Goal: Task Accomplishment & Management: Complete application form

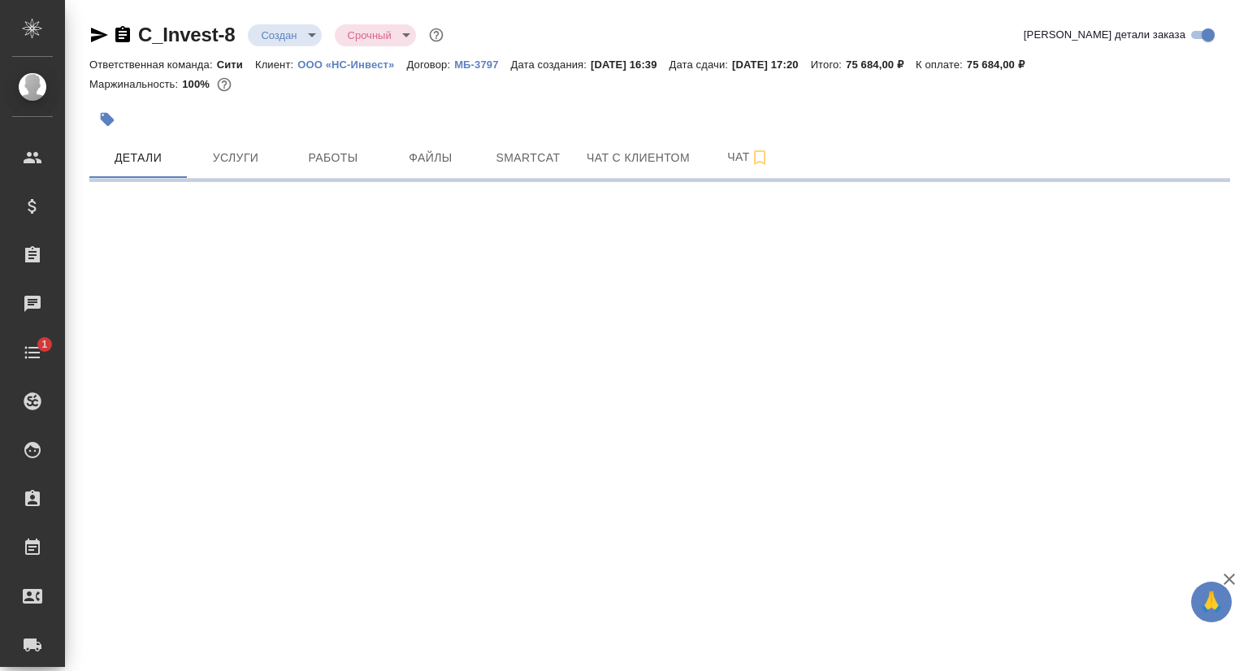
select select "RU"
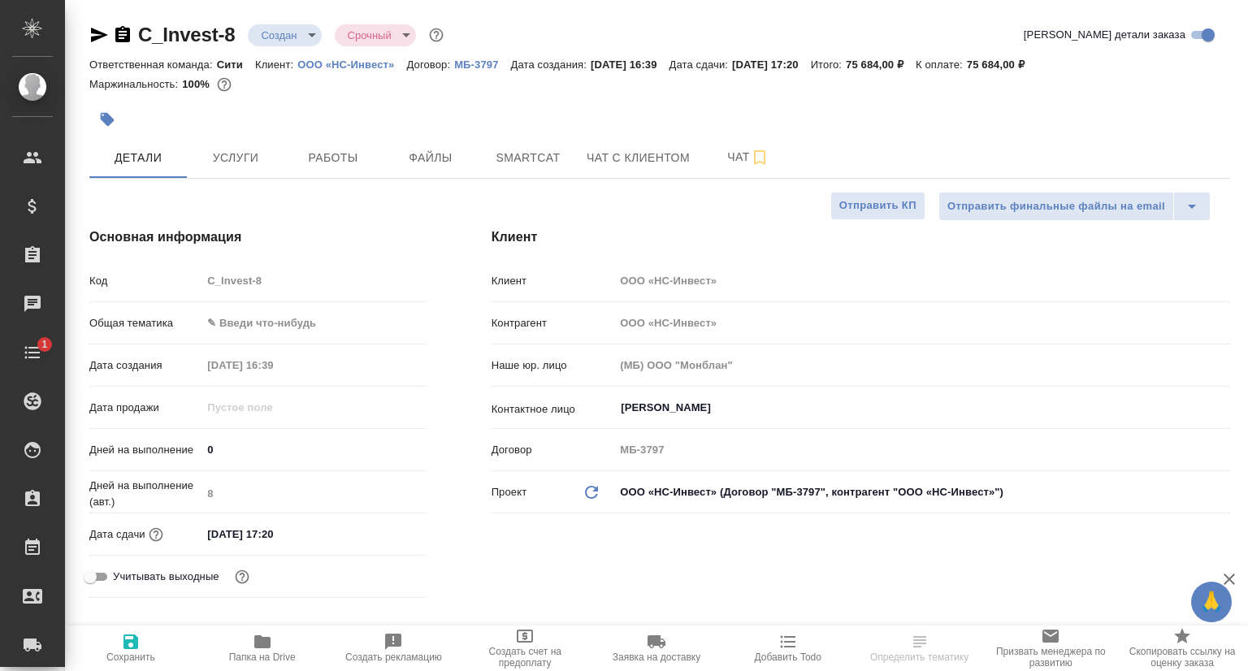
type textarea "x"
click at [380, 66] on p "ООО «НС-Инвест»" at bounding box center [351, 65] width 109 height 12
type textarea "x"
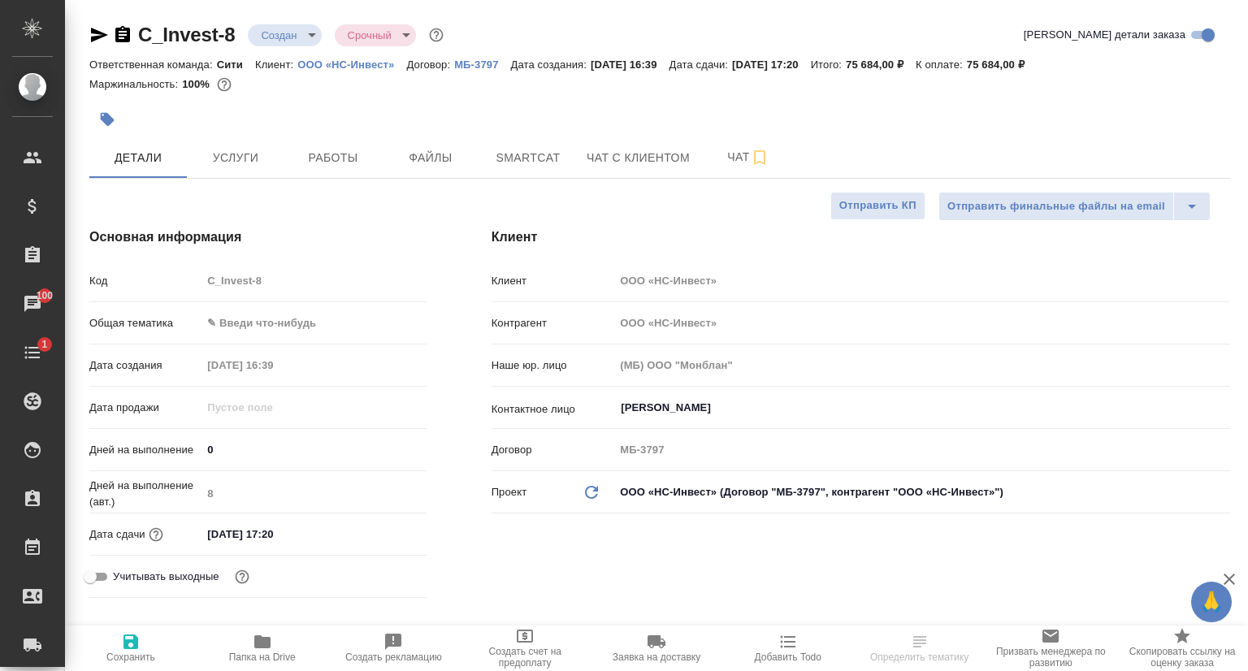
type textarea "x"
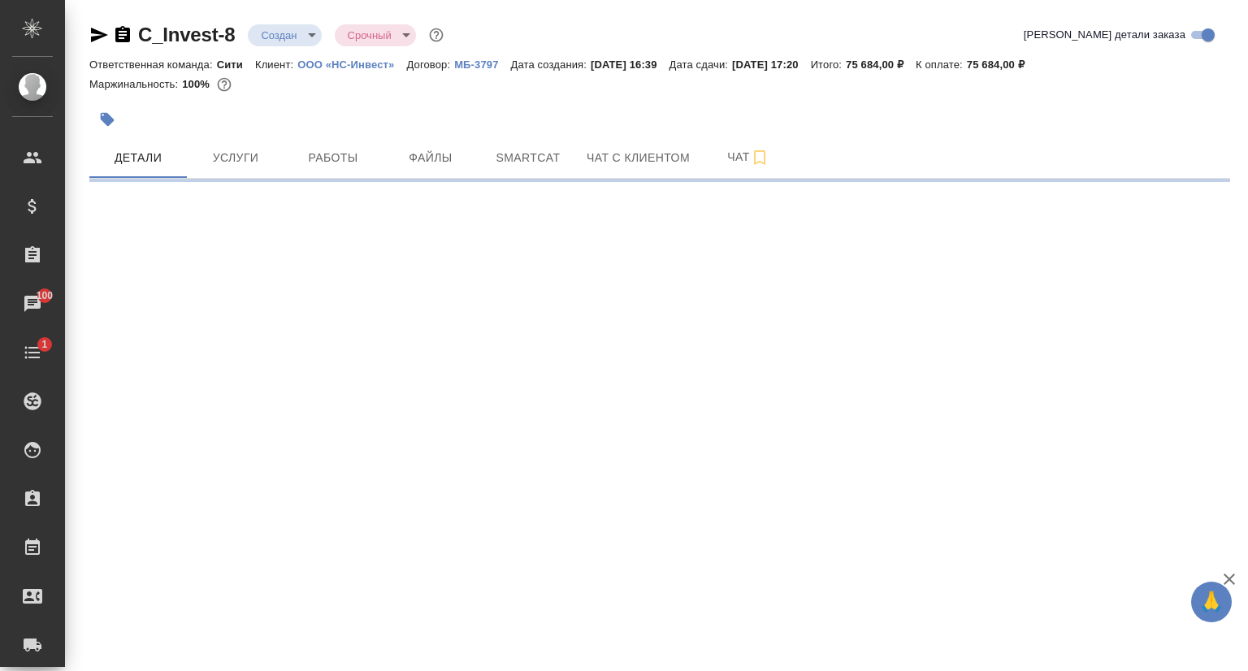
select select "RU"
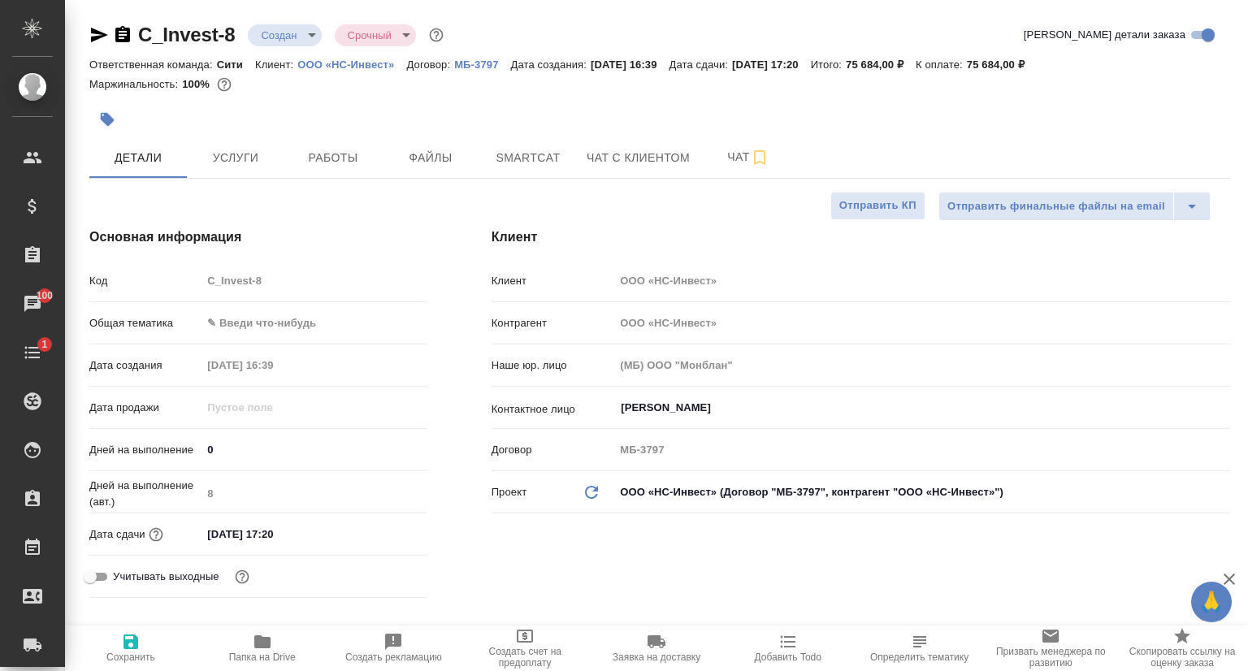
type textarea "x"
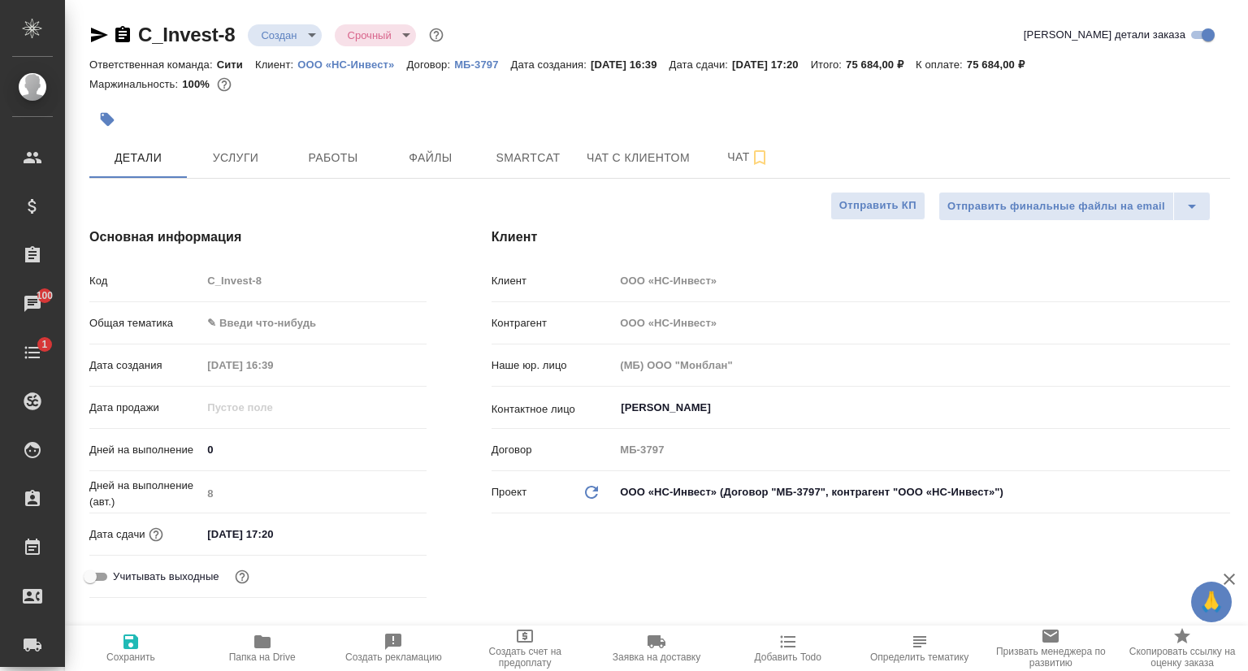
type textarea "x"
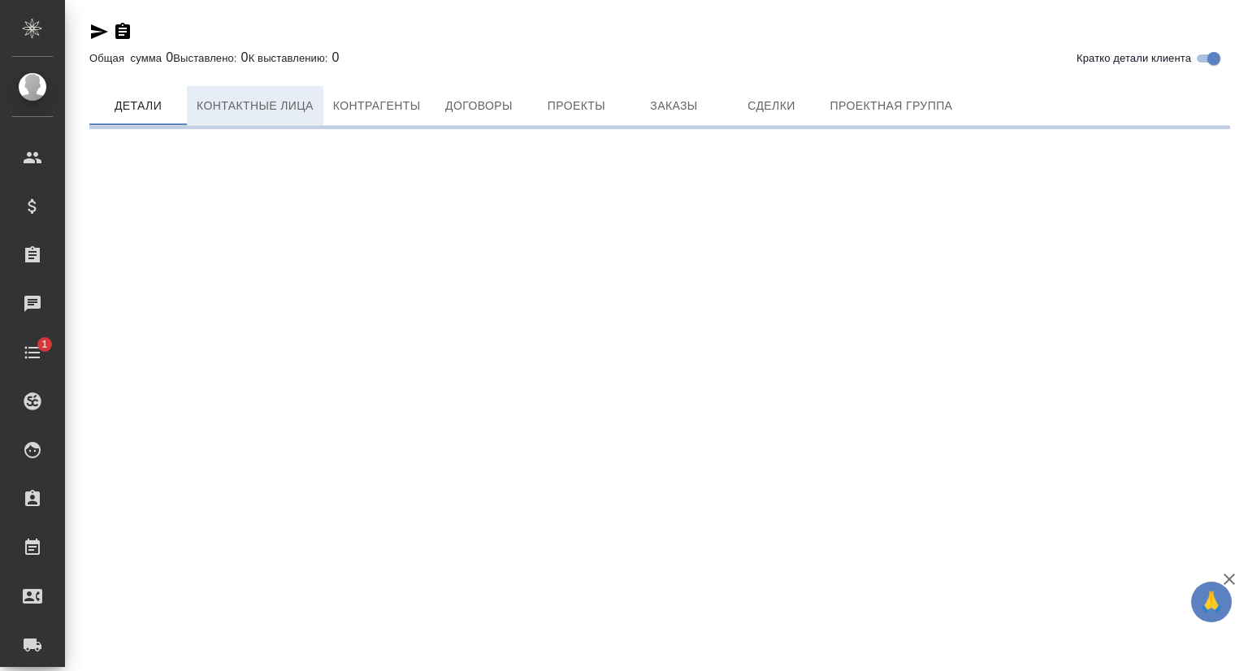
click at [257, 103] on span "Контактные лица" at bounding box center [255, 106] width 117 height 20
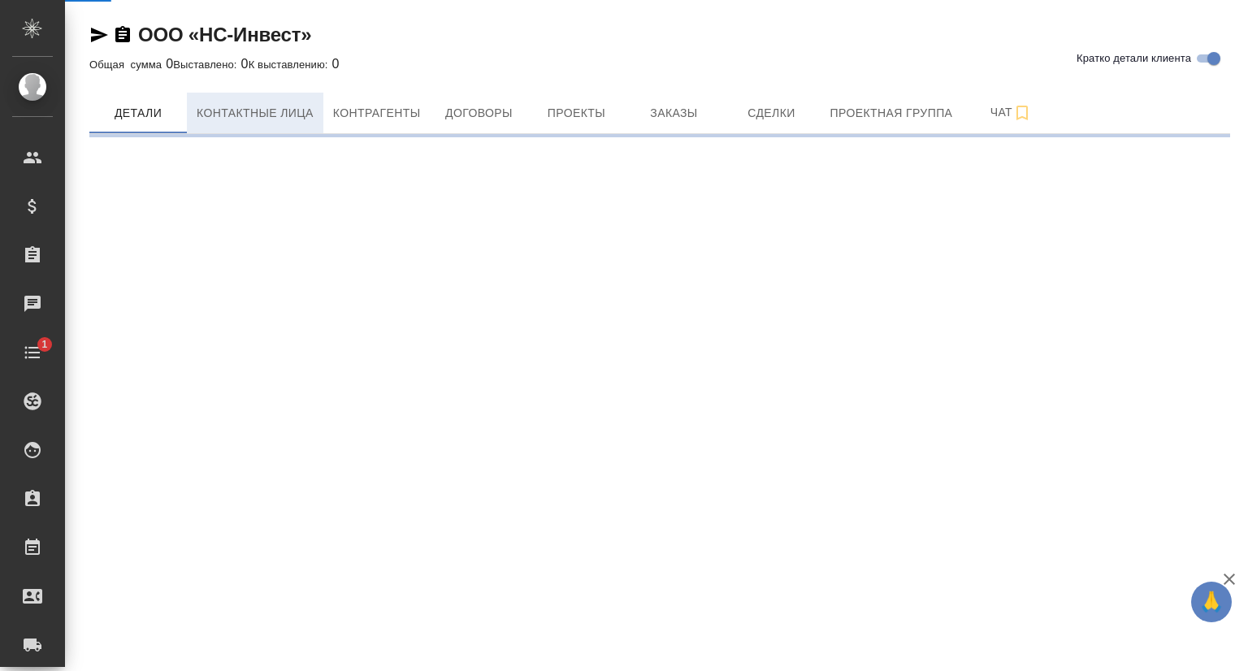
select select "RU"
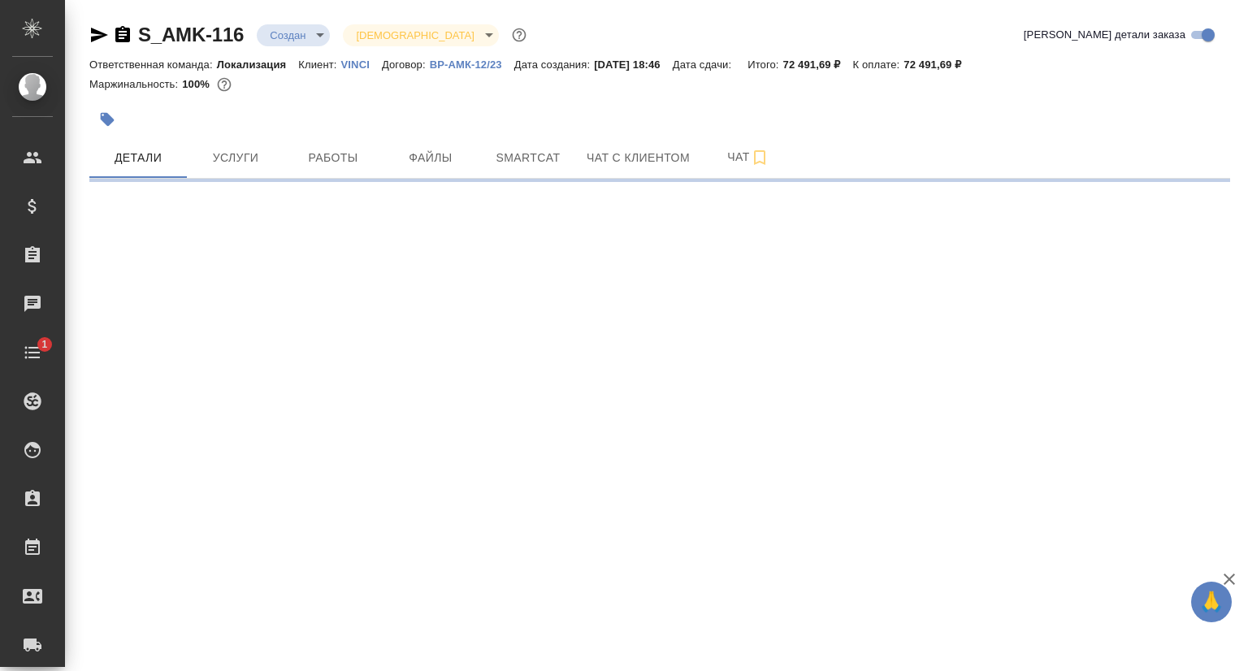
select select "RU"
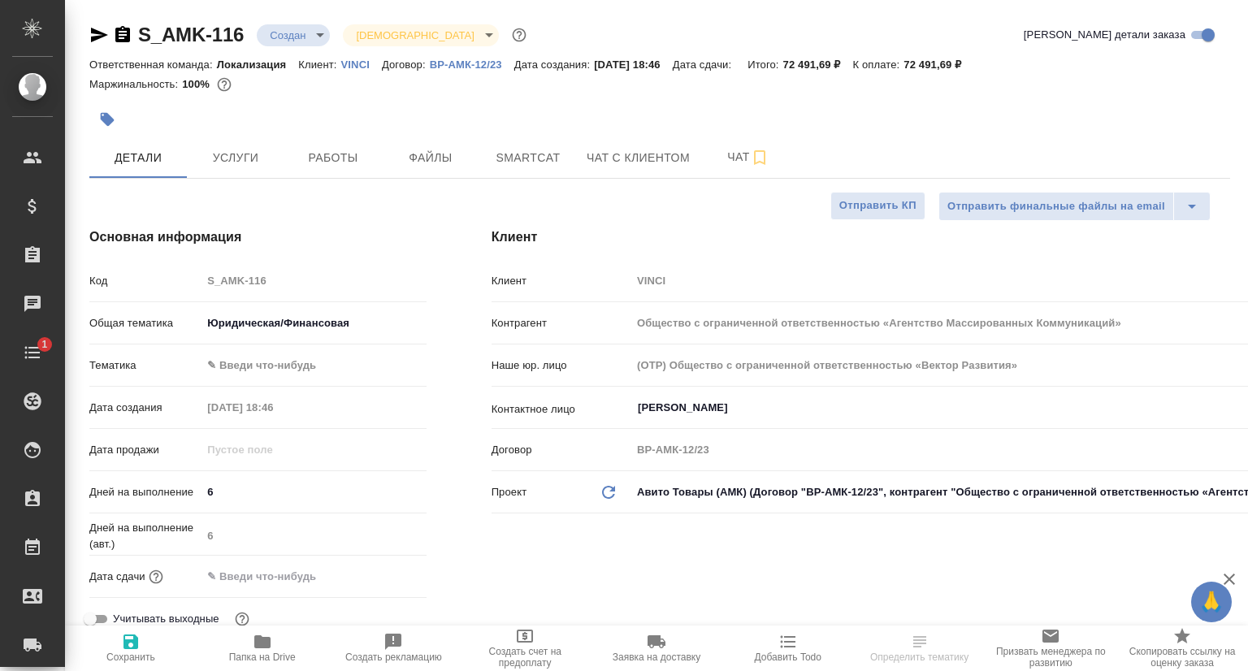
type textarea "x"
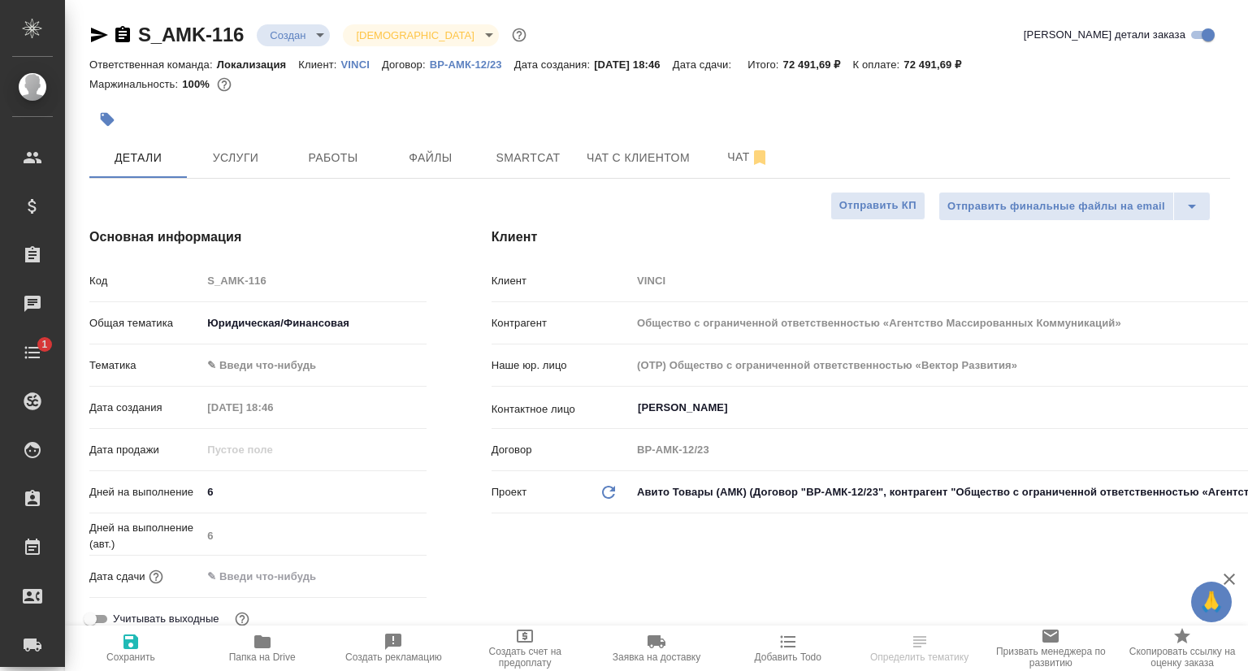
type textarea "x"
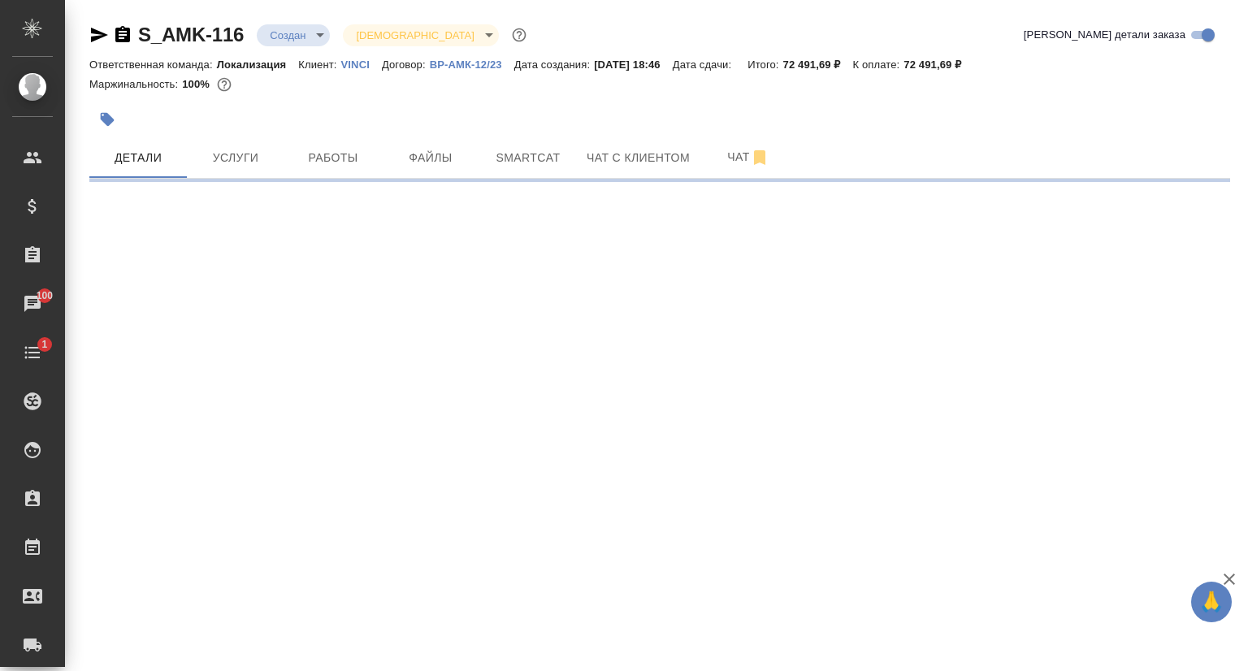
select select "RU"
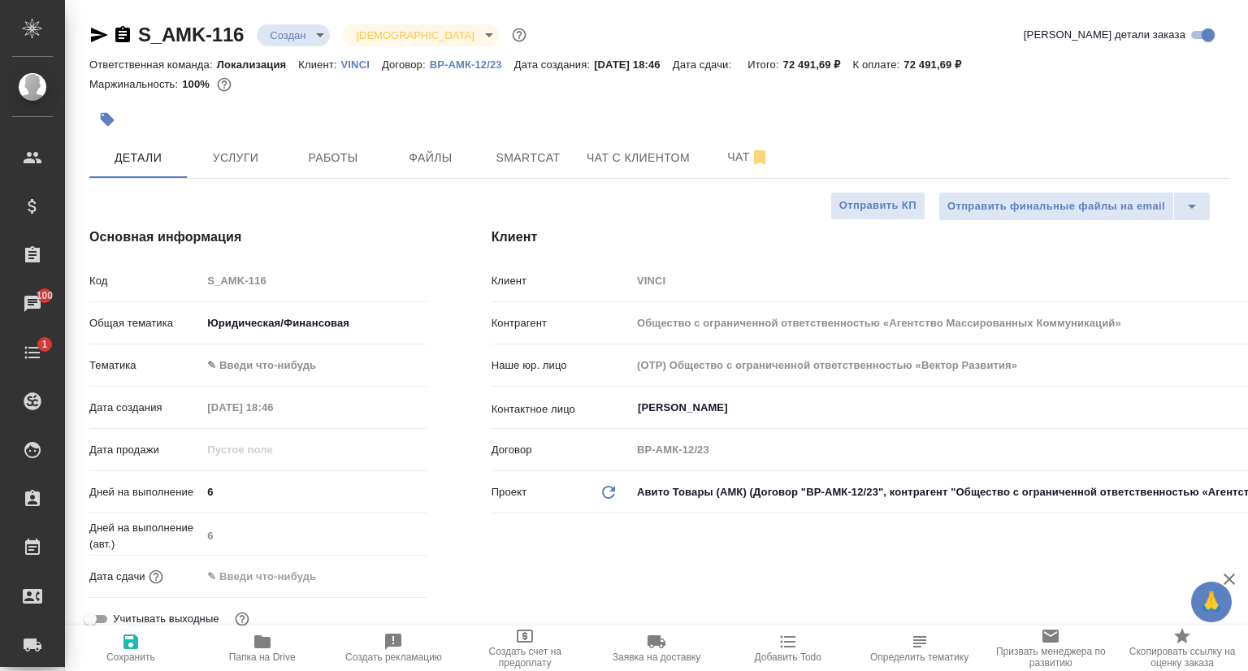
type textarea "x"
